Goal: Transaction & Acquisition: Purchase product/service

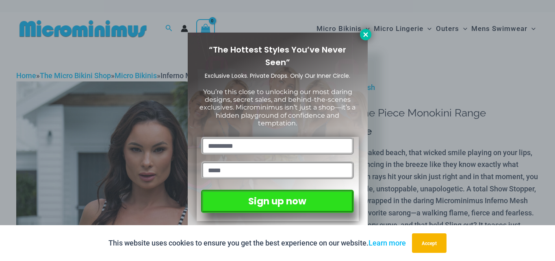
click at [368, 36] on icon at bounding box center [366, 34] width 4 height 4
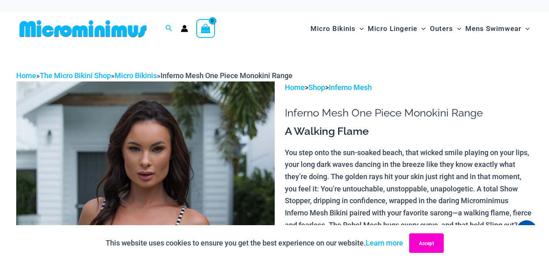
click at [430, 242] on button "Accept" at bounding box center [426, 243] width 35 height 20
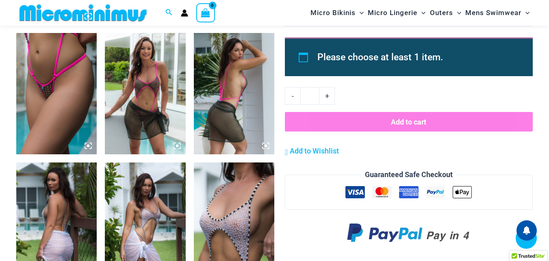
scroll to position [551, 0]
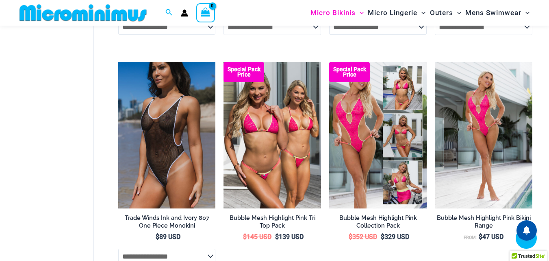
scroll to position [141, 0]
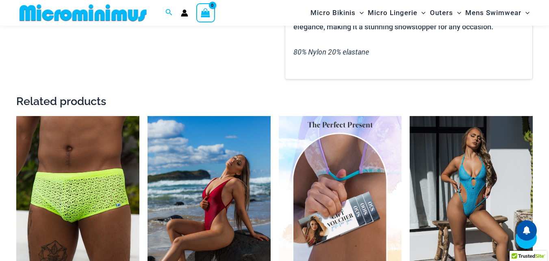
scroll to position [960, 0]
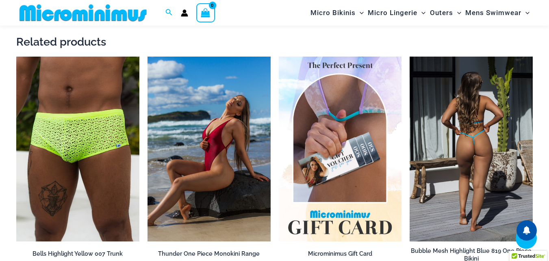
click at [481, 152] on img at bounding box center [471, 149] width 123 height 185
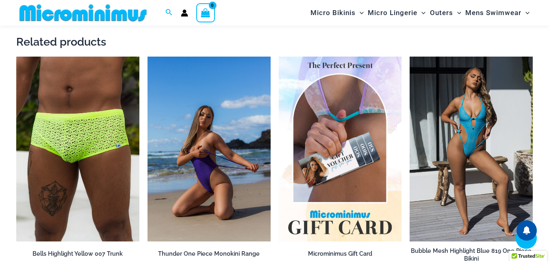
click at [228, 165] on img at bounding box center [209, 149] width 123 height 185
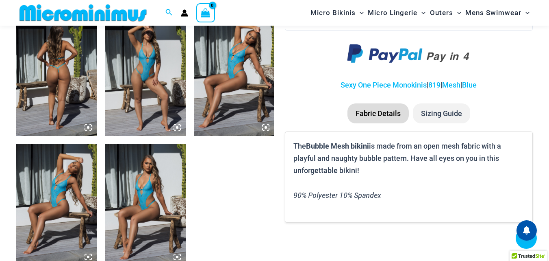
scroll to position [460, 0]
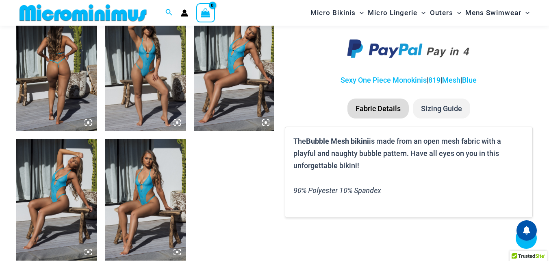
click at [231, 99] on img at bounding box center [234, 70] width 81 height 121
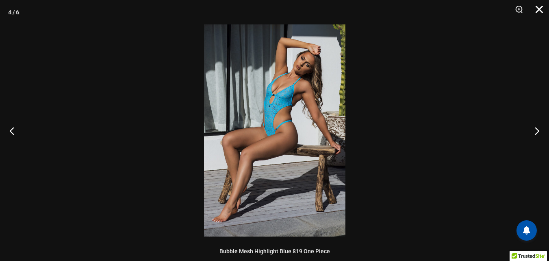
click at [540, 8] on button "Close" at bounding box center [537, 12] width 20 height 24
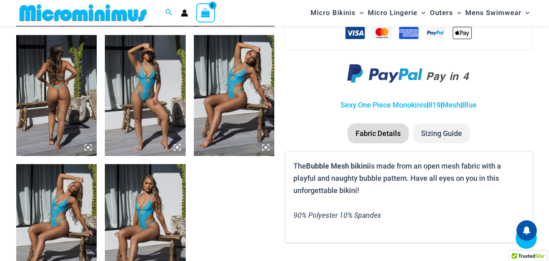
scroll to position [410, 0]
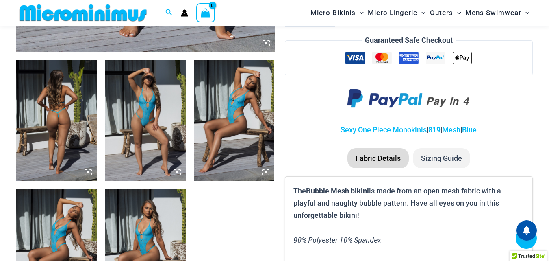
click at [348, 53] on icon at bounding box center [356, 58] width 20 height 12
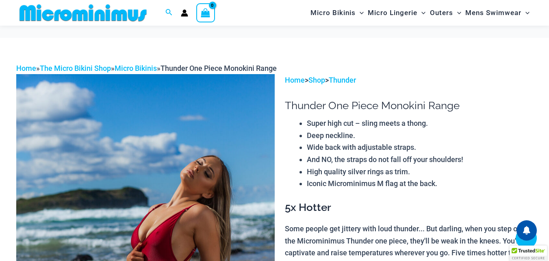
scroll to position [202, 0]
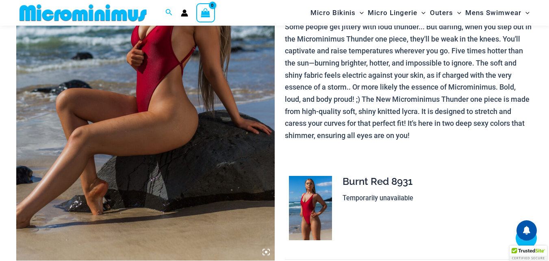
drag, startPoint x: 231, startPoint y: 103, endPoint x: 263, endPoint y: 125, distance: 38.8
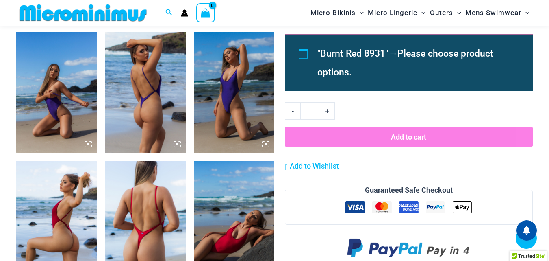
scroll to position [429, 0]
